Goal: Information Seeking & Learning: Check status

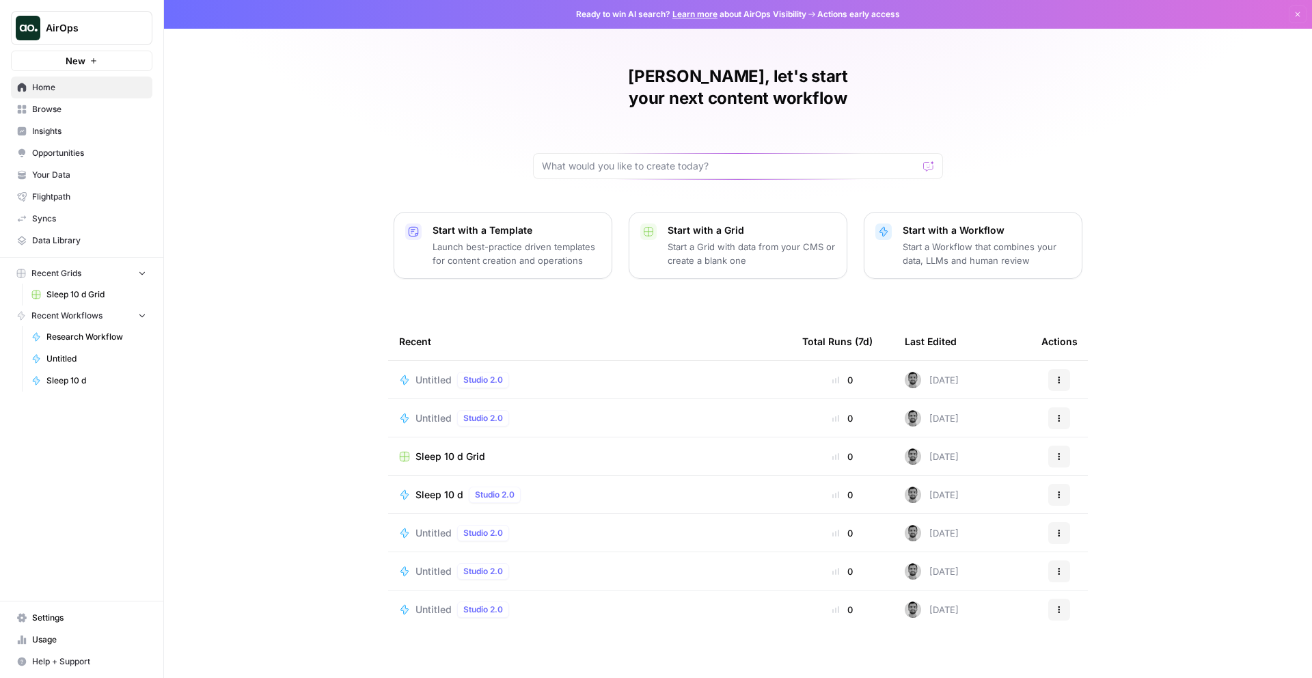
click at [72, 25] on span "AirOps" at bounding box center [87, 28] width 83 height 14
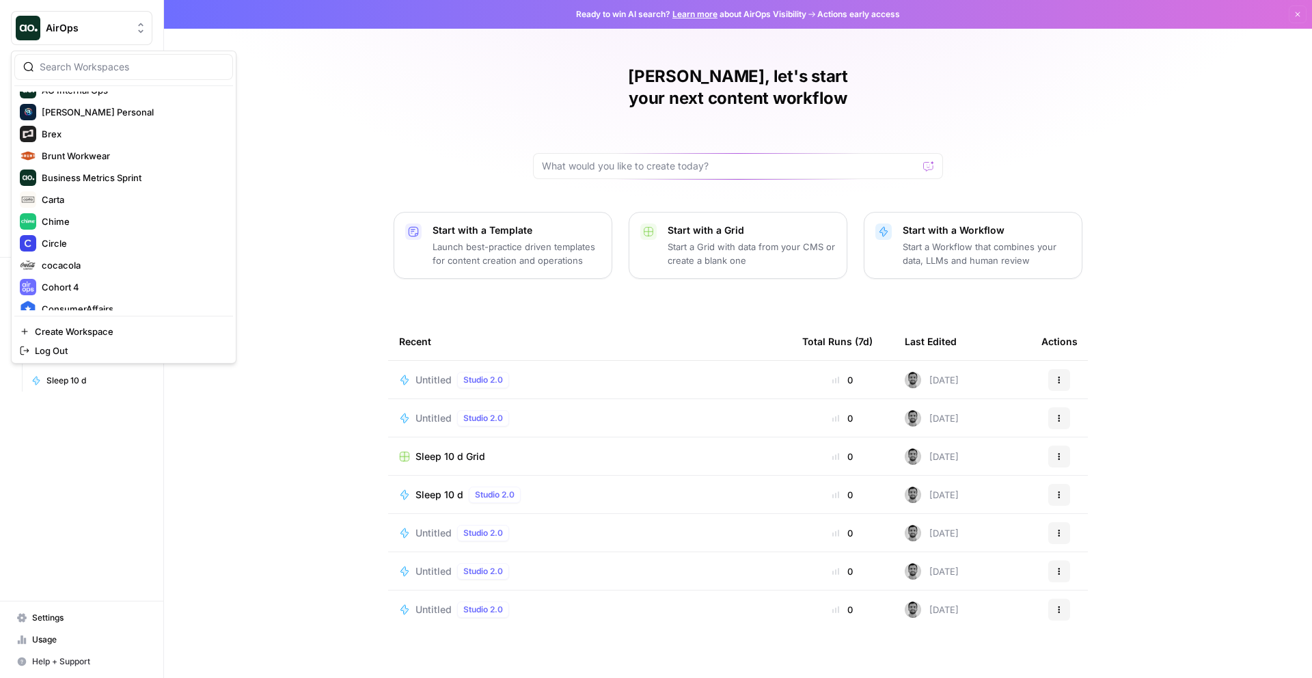
scroll to position [398, 0]
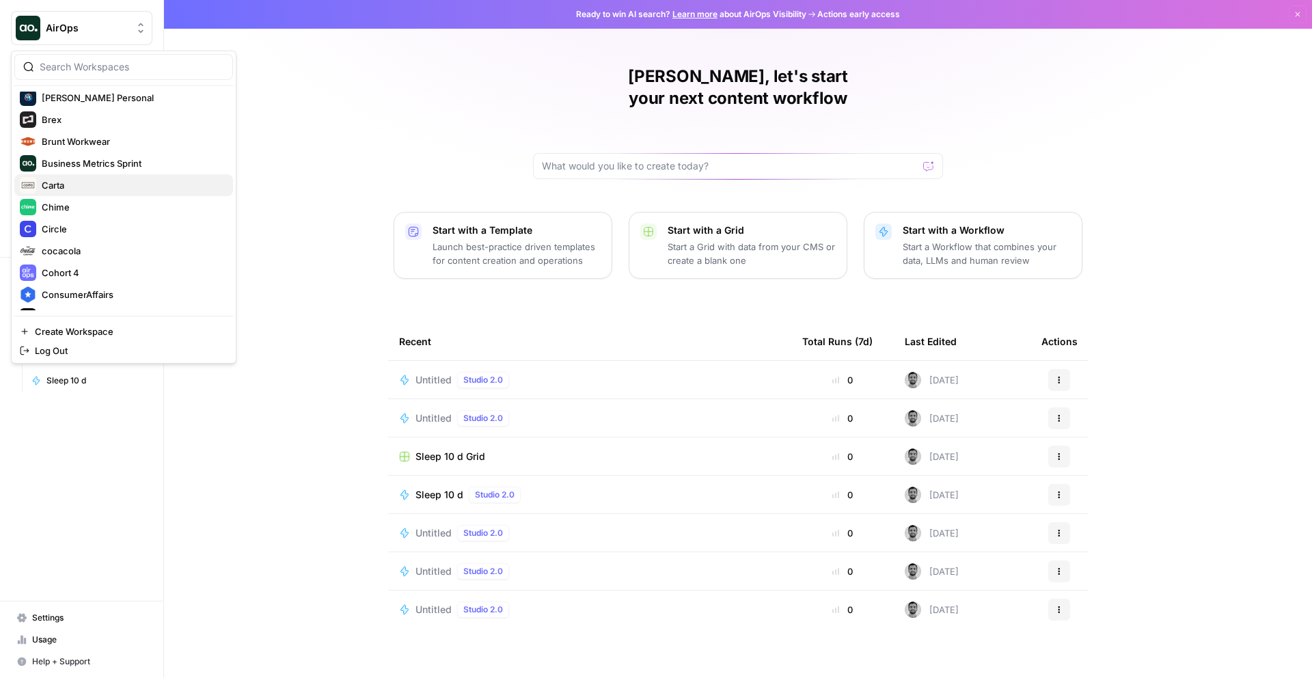
click at [61, 185] on span "Carta" at bounding box center [132, 185] width 180 height 14
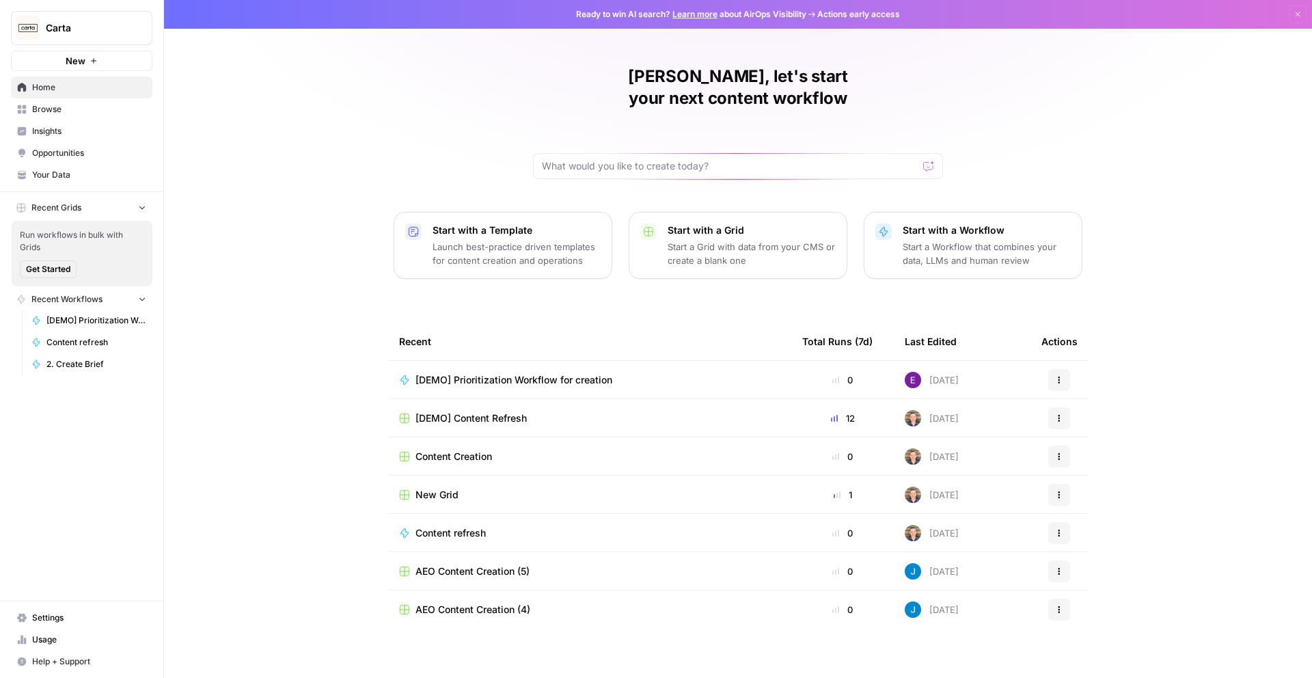
click at [61, 131] on span "Insights" at bounding box center [89, 131] width 114 height 12
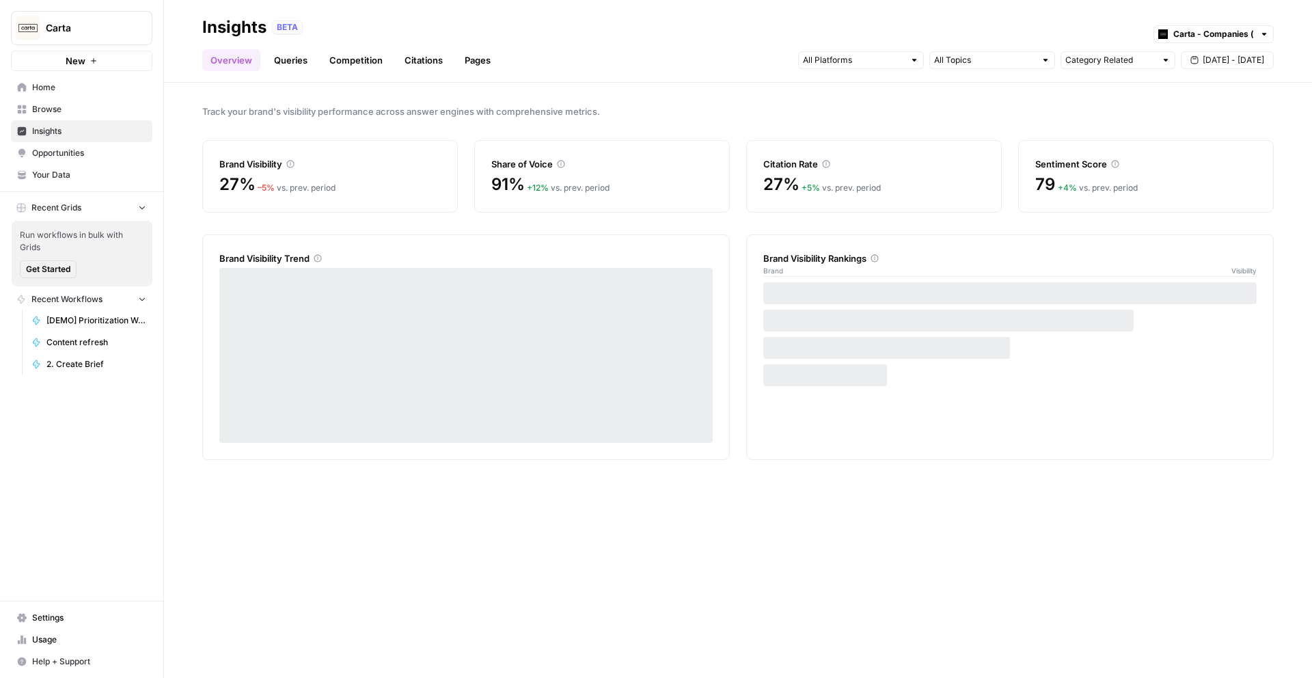
click at [354, 55] on link "Competition" at bounding box center [356, 60] width 70 height 22
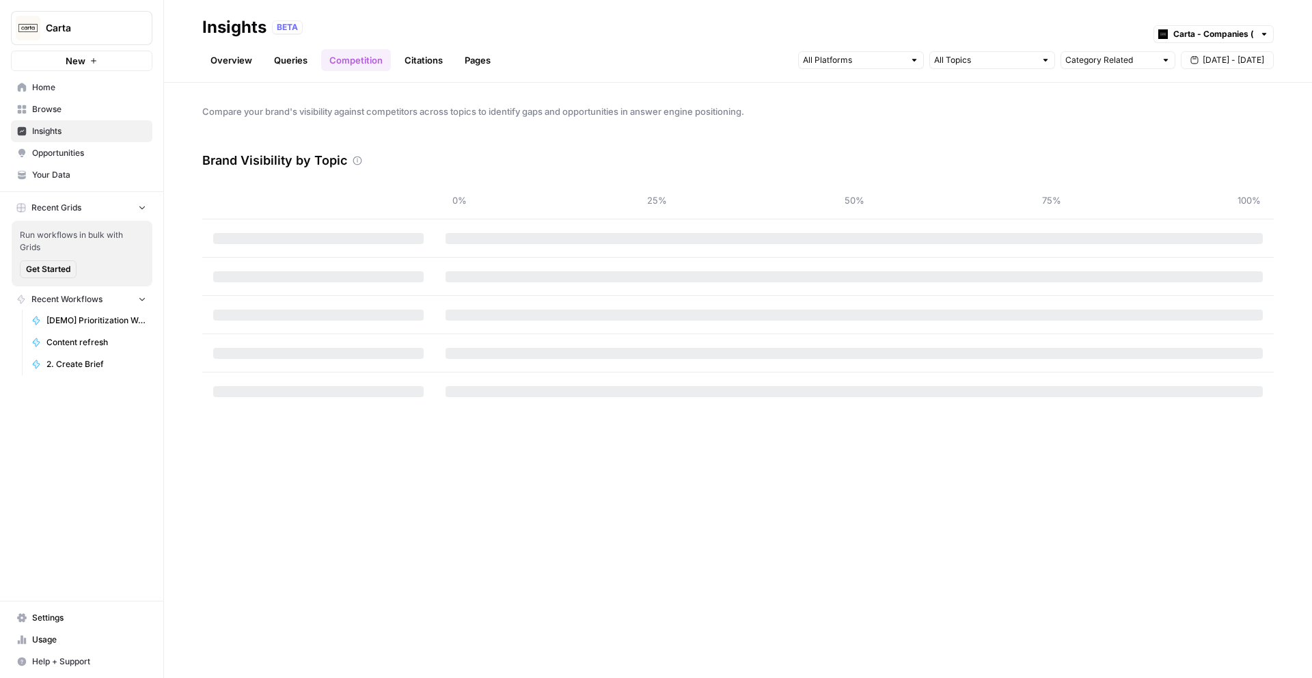
click at [422, 55] on link "Citations" at bounding box center [423, 60] width 55 height 22
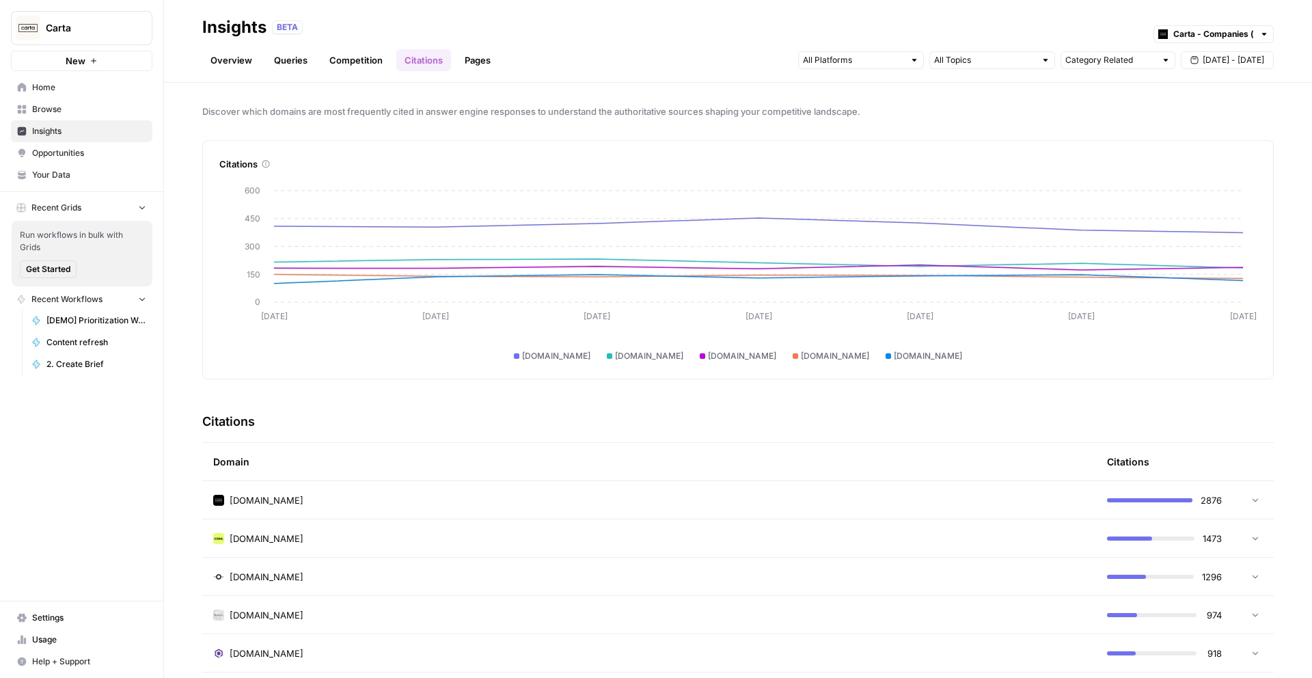
click at [860, 68] on div at bounding box center [861, 60] width 126 height 18
click at [883, 92] on span "Gemini" at bounding box center [860, 90] width 70 height 14
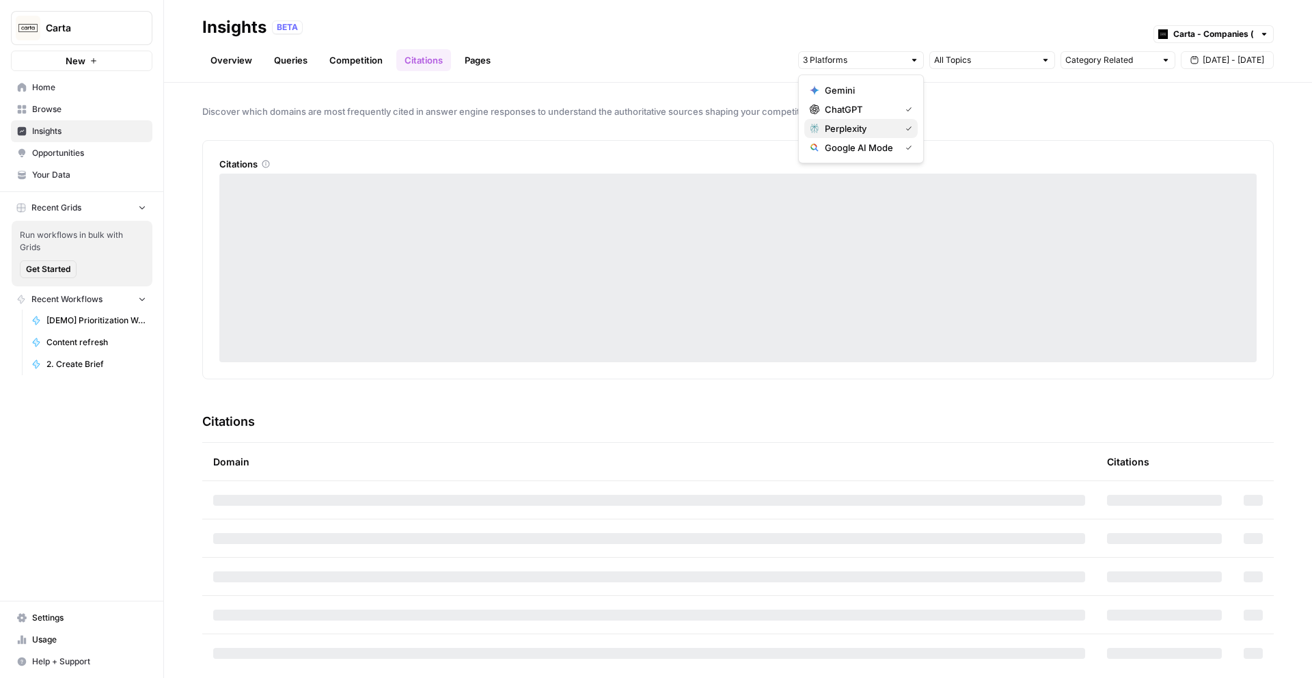
click at [877, 126] on span "Perplexity" at bounding box center [860, 129] width 70 height 14
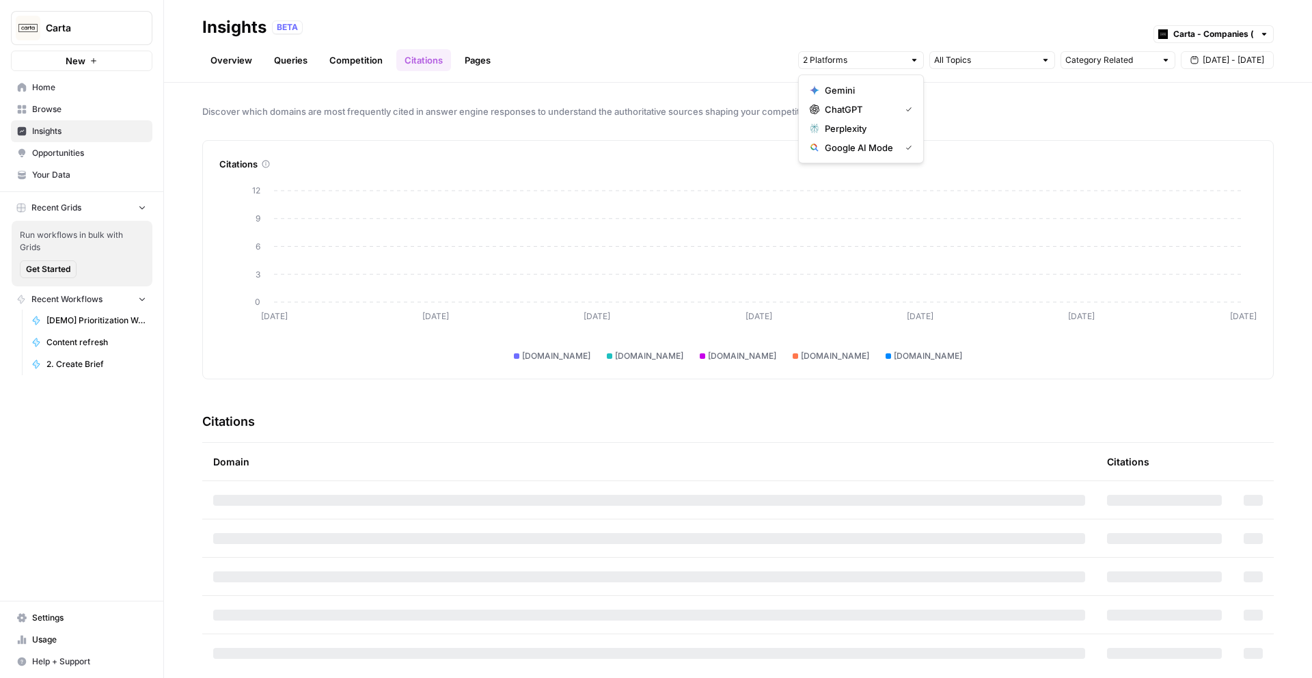
click at [877, 146] on span "Google AI Mode" at bounding box center [860, 148] width 70 height 14
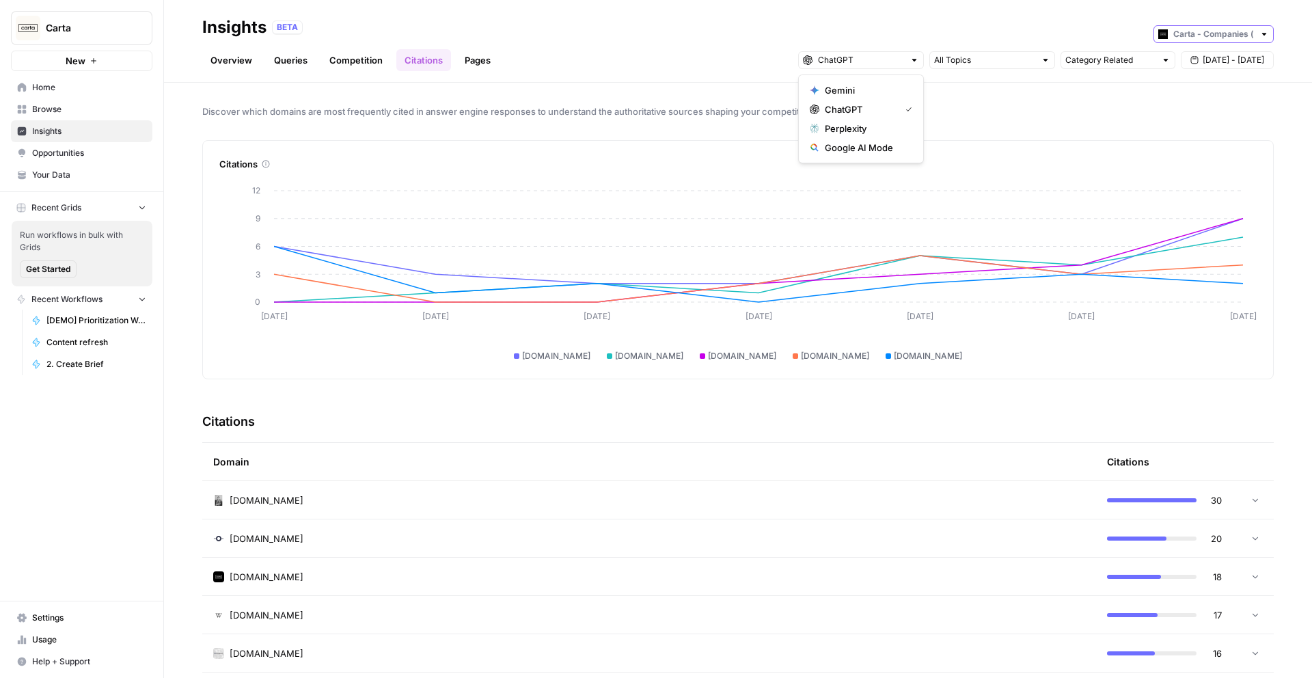
click at [1212, 37] on input "text" at bounding box center [1213, 34] width 81 height 14
click at [1213, 80] on span "Carta - VC & PE (fund admin)" at bounding box center [1218, 84] width 77 height 14
type input "Carta - VC & PE (fund admin)"
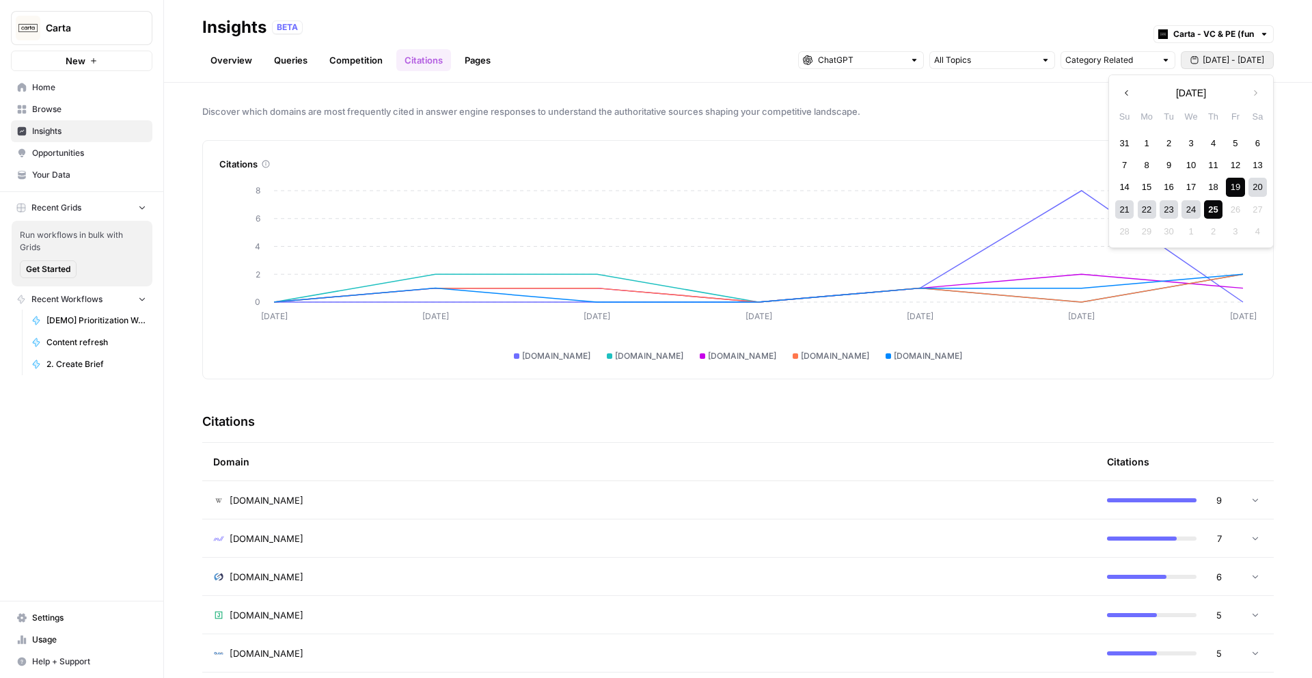
click at [1226, 60] on span "[DATE] - [DATE]" at bounding box center [1233, 60] width 61 height 12
click at [1214, 209] on div "25" at bounding box center [1213, 209] width 18 height 18
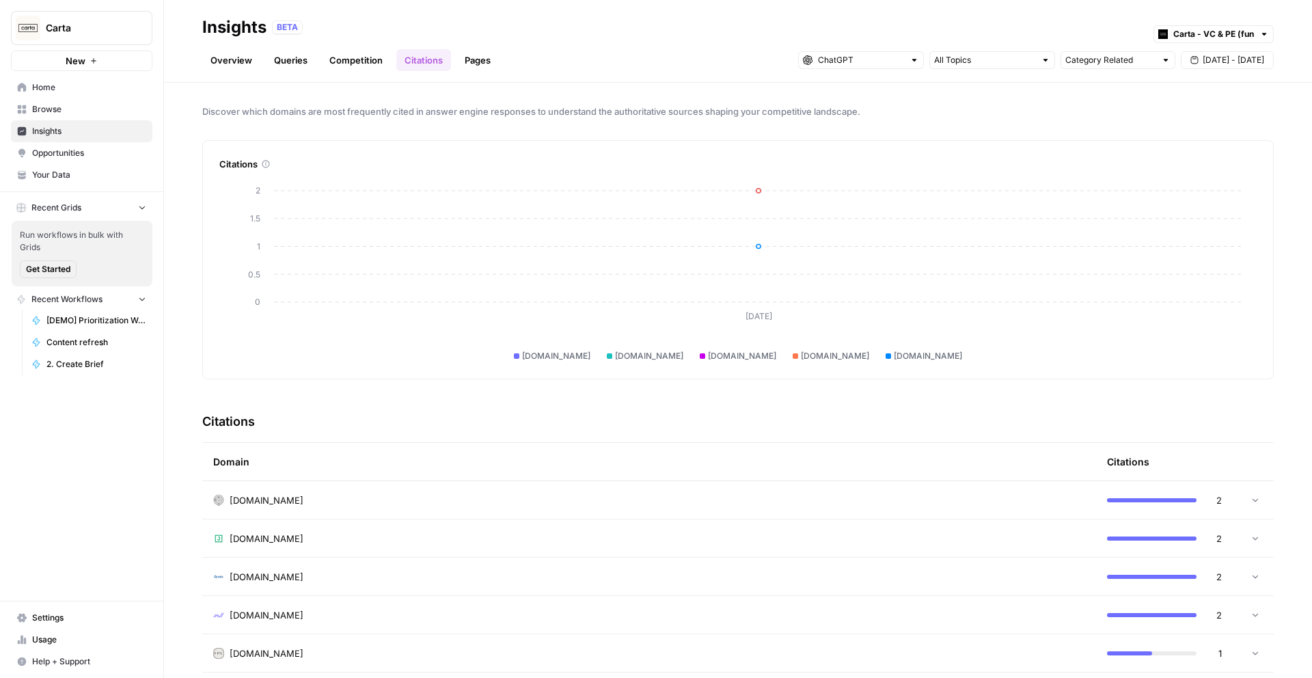
click at [61, 33] on span "Carta" at bounding box center [87, 28] width 83 height 14
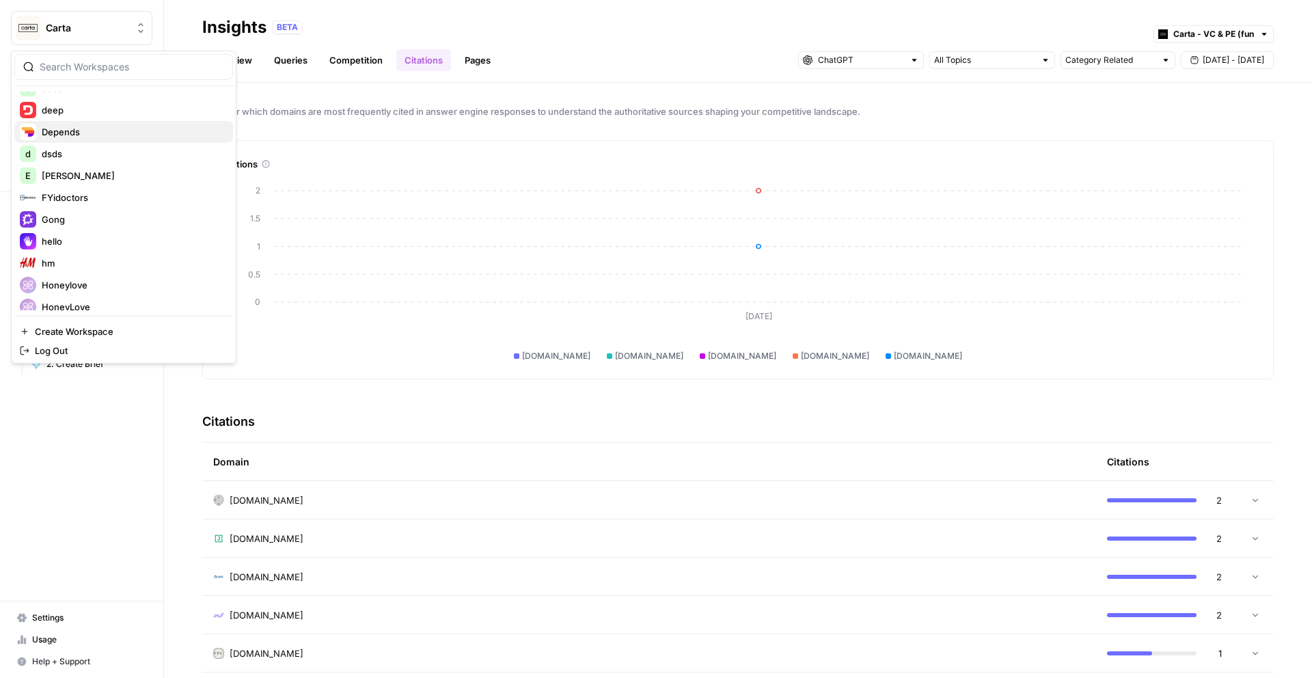
scroll to position [679, 0]
click at [84, 209] on span "Gong" at bounding box center [132, 211] width 180 height 14
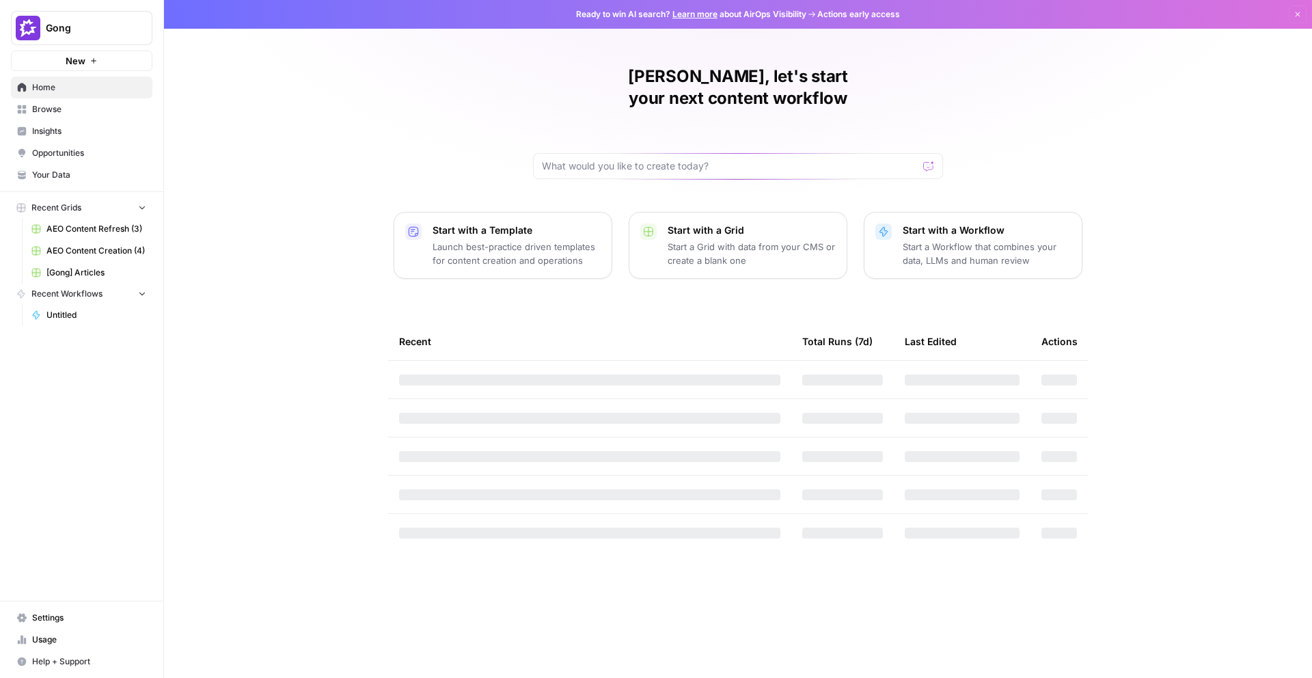
click at [93, 140] on link "Insights" at bounding box center [81, 131] width 141 height 22
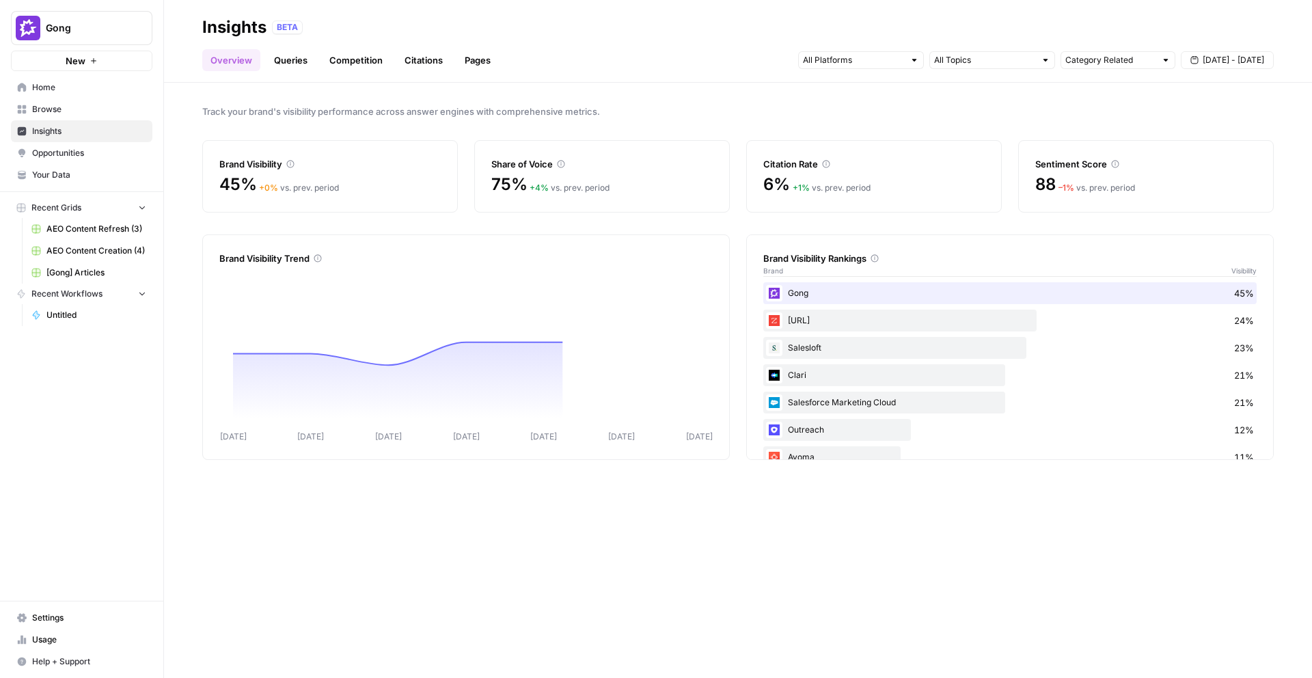
click at [426, 60] on link "Citations" at bounding box center [423, 60] width 55 height 22
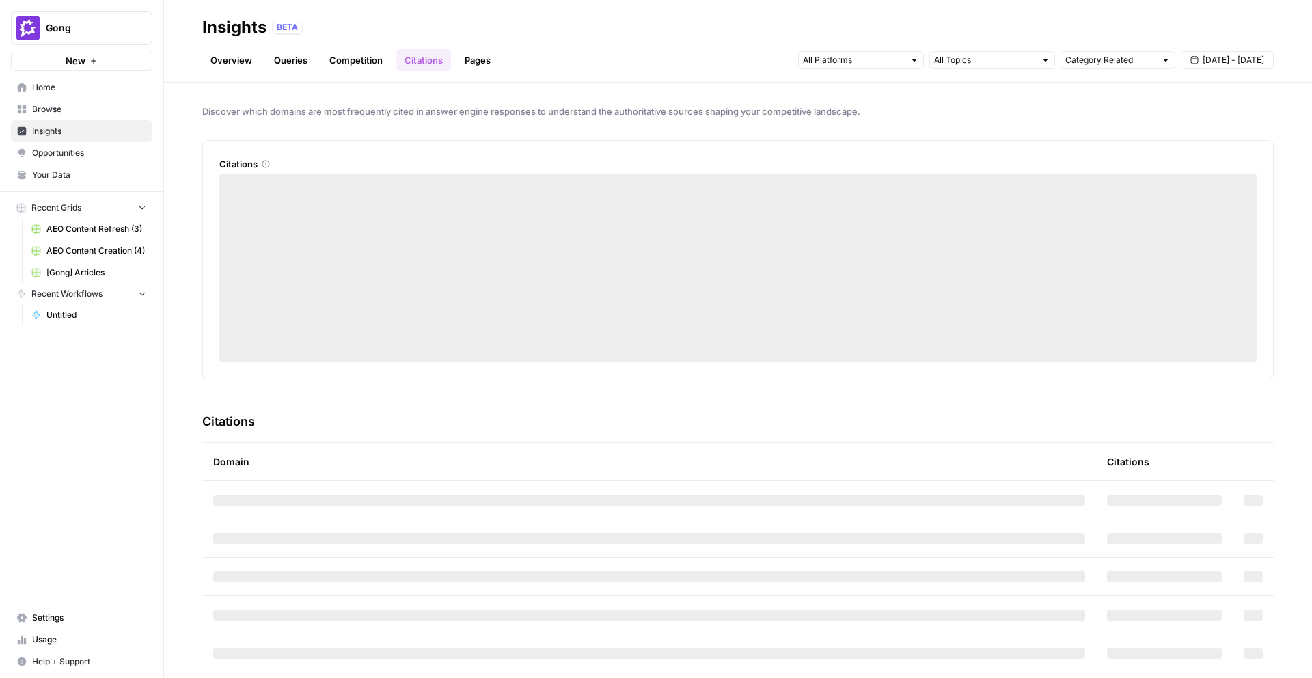
click at [1225, 64] on span "[DATE] - [DATE]" at bounding box center [1233, 60] width 61 height 12
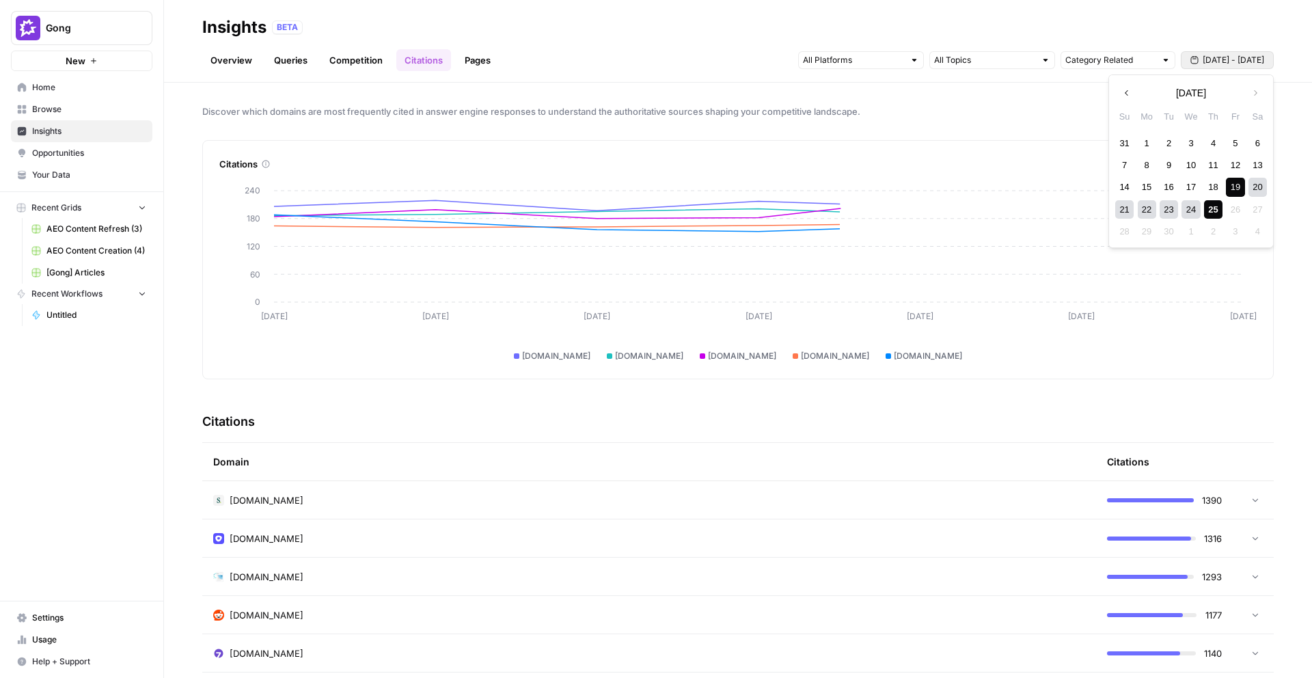
click at [1211, 201] on div "25" at bounding box center [1213, 209] width 18 height 18
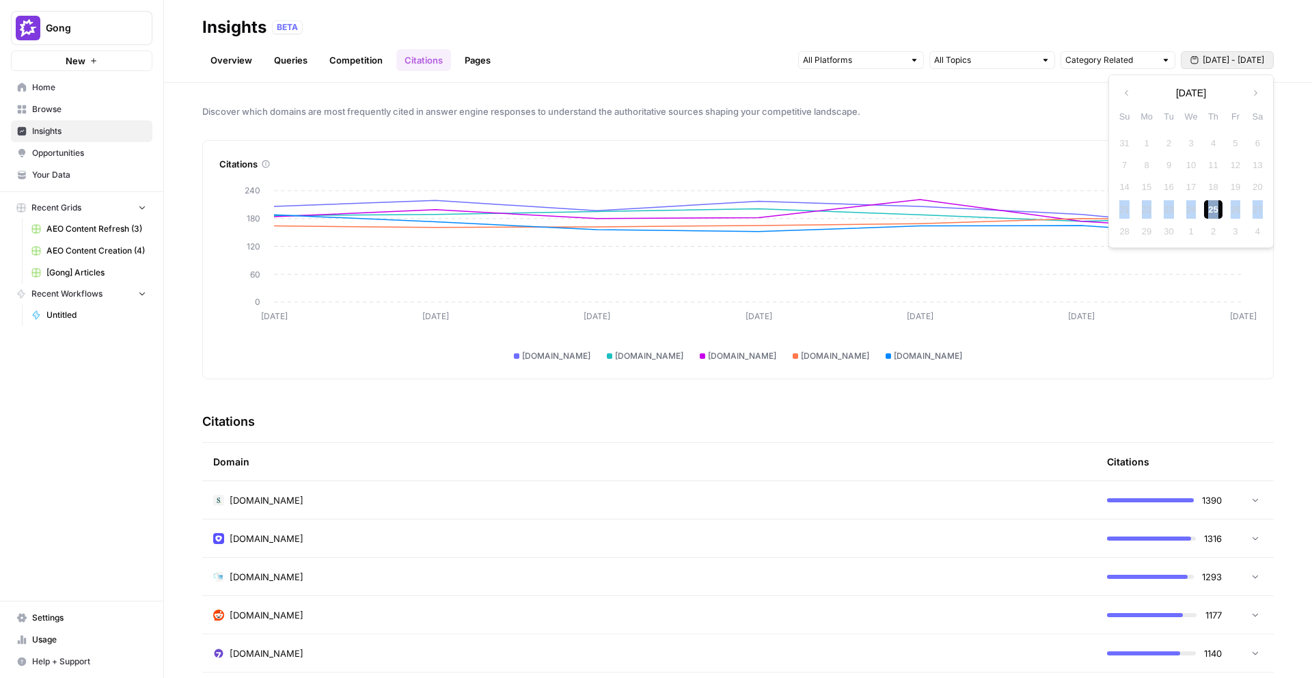
click at [1211, 201] on div "25" at bounding box center [1213, 209] width 18 height 18
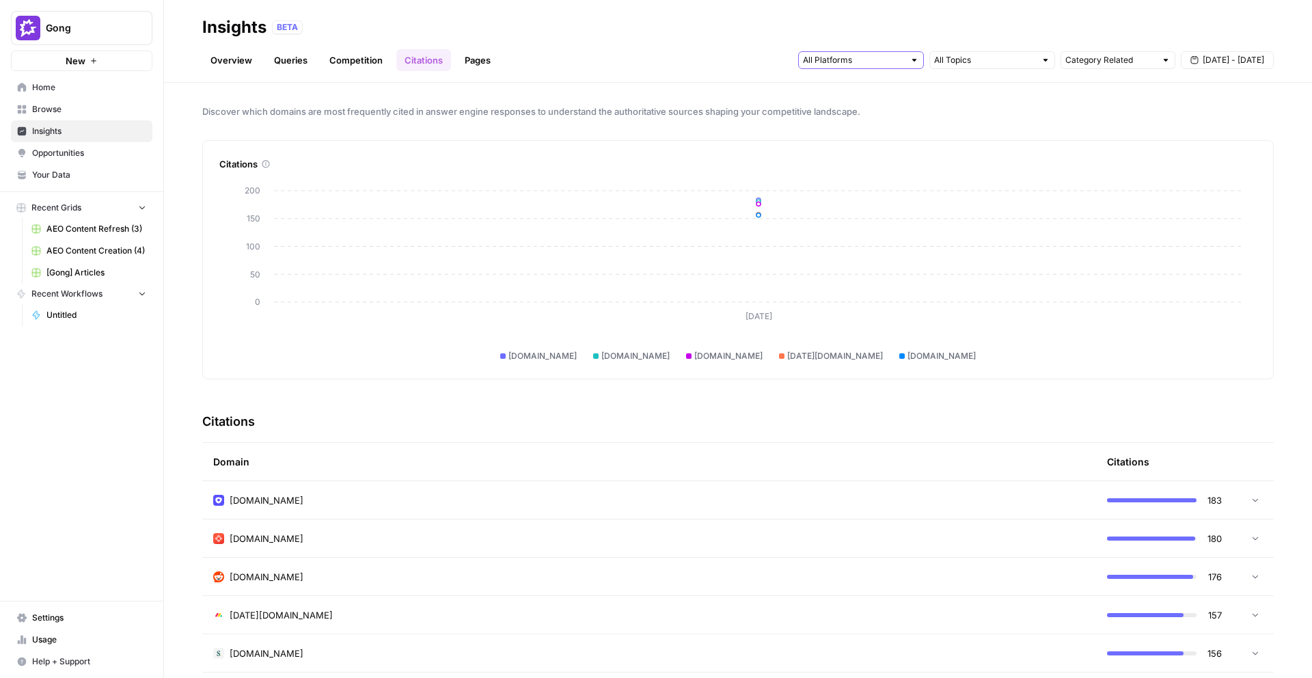
click at [880, 64] on input "text" at bounding box center [853, 60] width 101 height 14
click at [871, 95] on span "Gemini" at bounding box center [860, 90] width 70 height 14
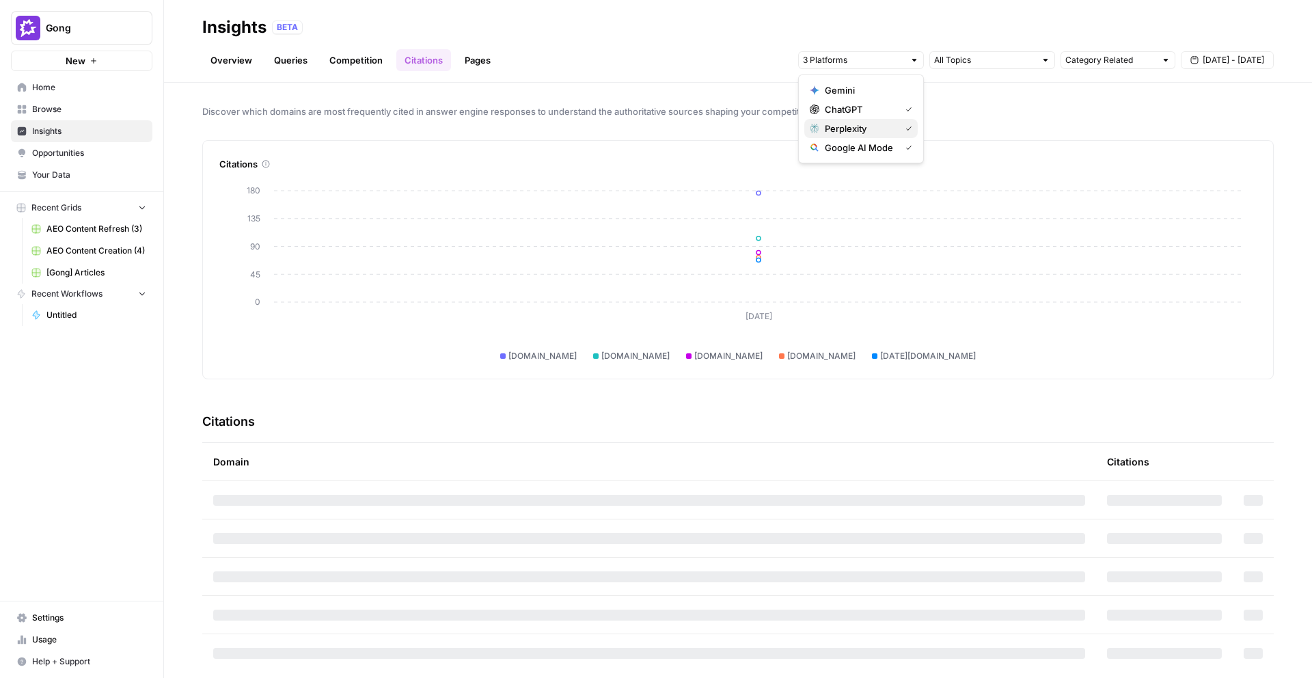
click at [873, 125] on span "Perplexity" at bounding box center [860, 129] width 70 height 14
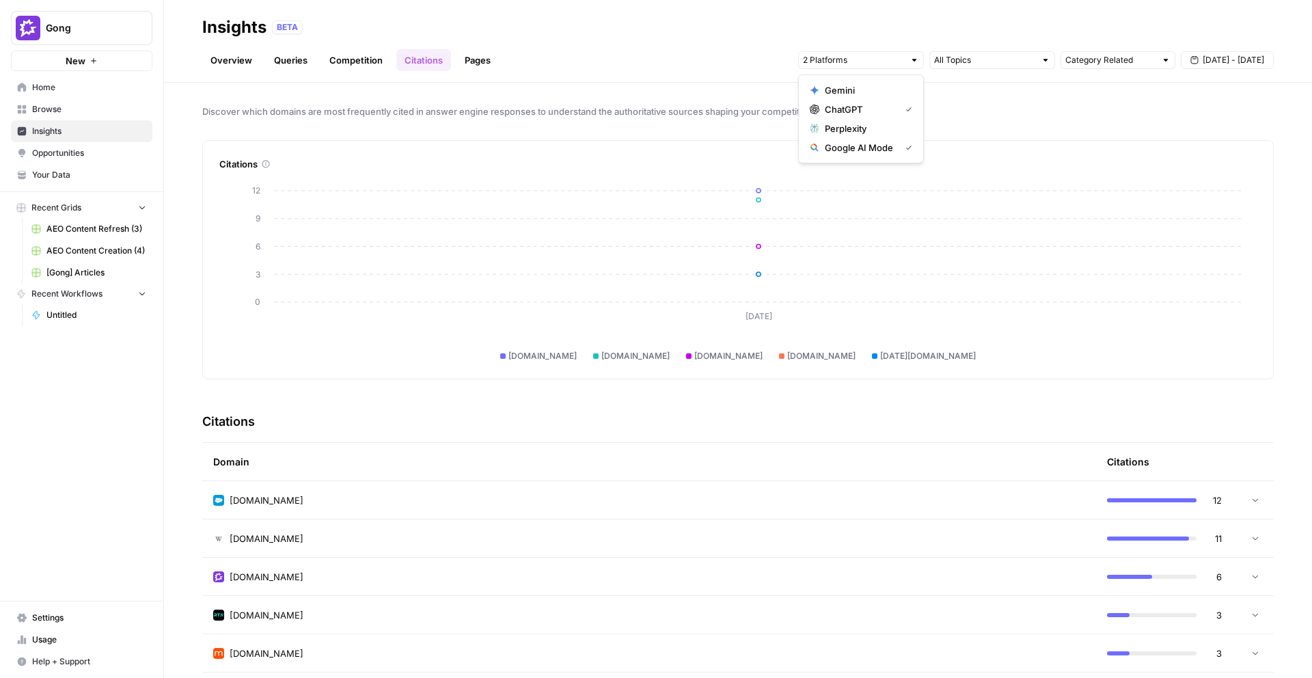
drag, startPoint x: 873, startPoint y: 136, endPoint x: 873, endPoint y: 148, distance: 12.3
click at [873, 148] on span "Google AI Mode" at bounding box center [860, 148] width 70 height 14
click at [1237, 63] on span "[DATE] - [DATE]" at bounding box center [1233, 60] width 61 height 12
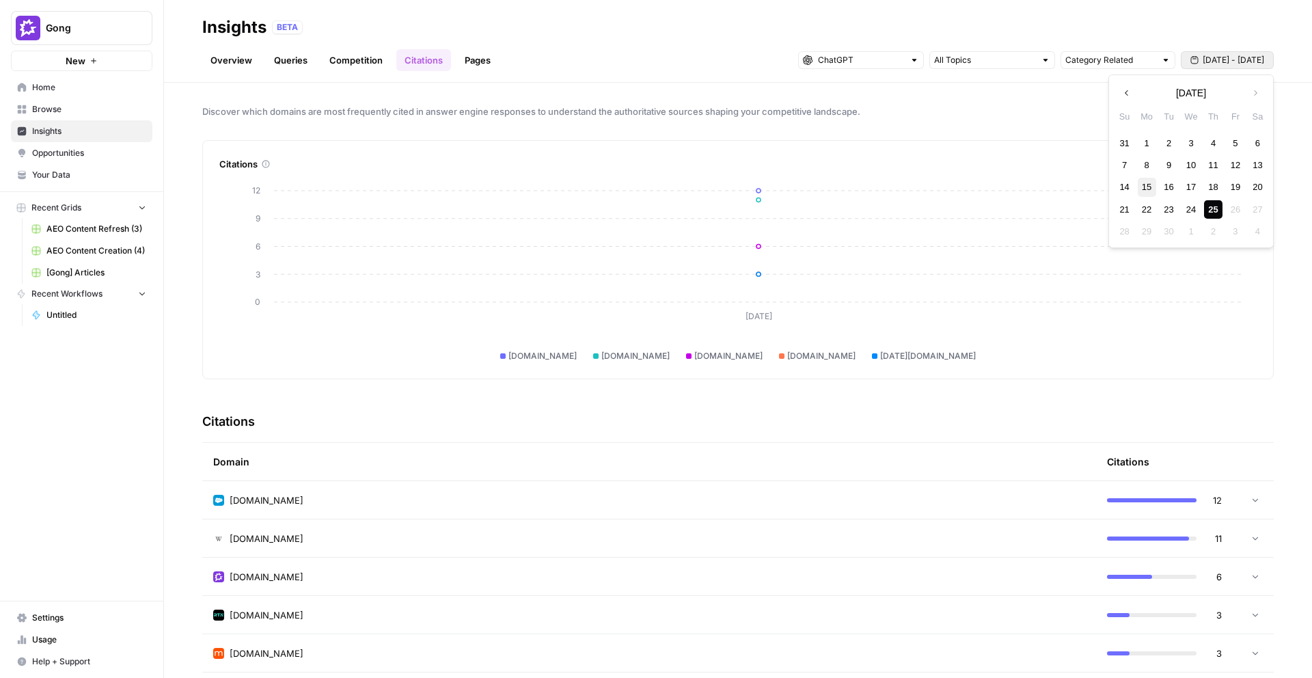
click at [1153, 189] on div "15" at bounding box center [1147, 187] width 18 height 18
click at [1227, 63] on span "Sep 15 - Sep 15" at bounding box center [1233, 60] width 61 height 12
click at [1147, 165] on div "8" at bounding box center [1147, 165] width 18 height 18
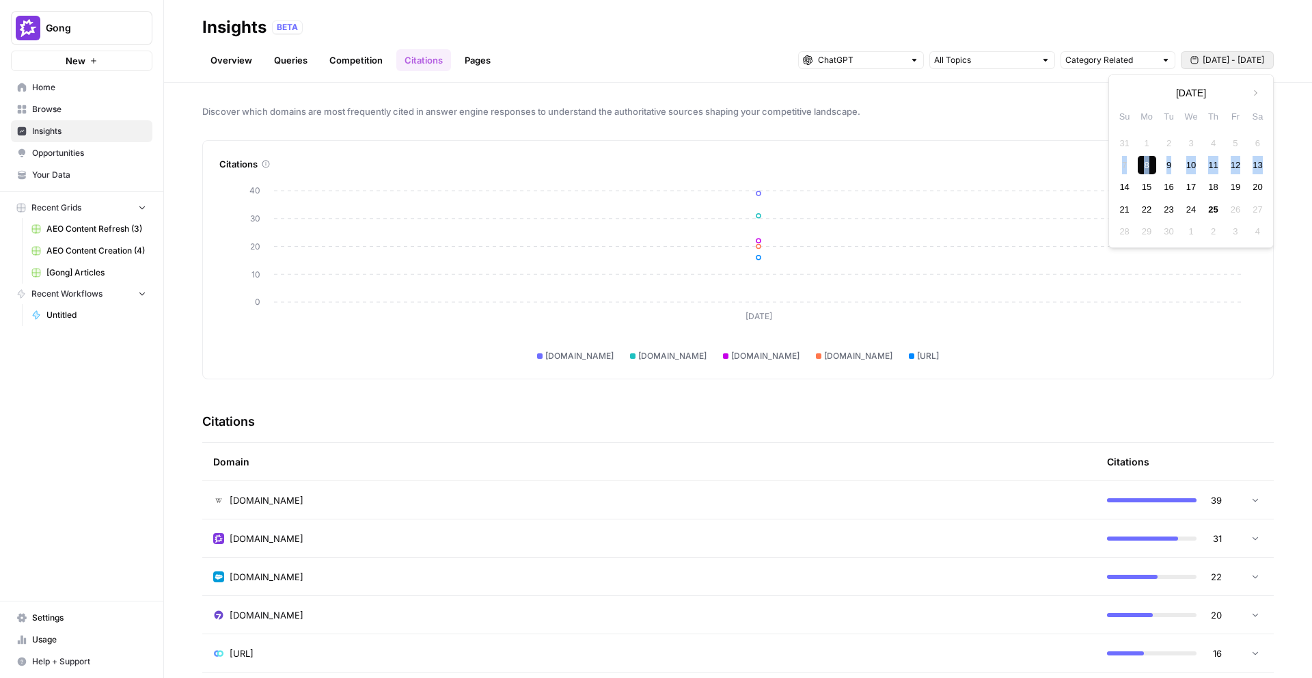
click at [1147, 165] on div "8" at bounding box center [1147, 165] width 18 height 18
